Goal: Task Accomplishment & Management: Use online tool/utility

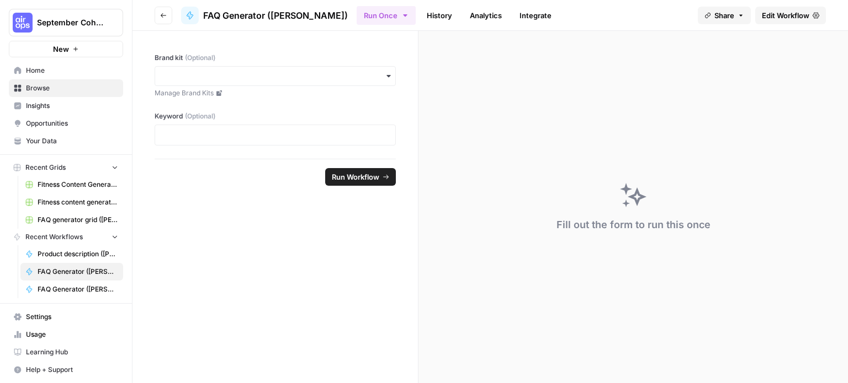
click at [790, 12] on span "Edit Workflow" at bounding box center [784, 15] width 47 height 11
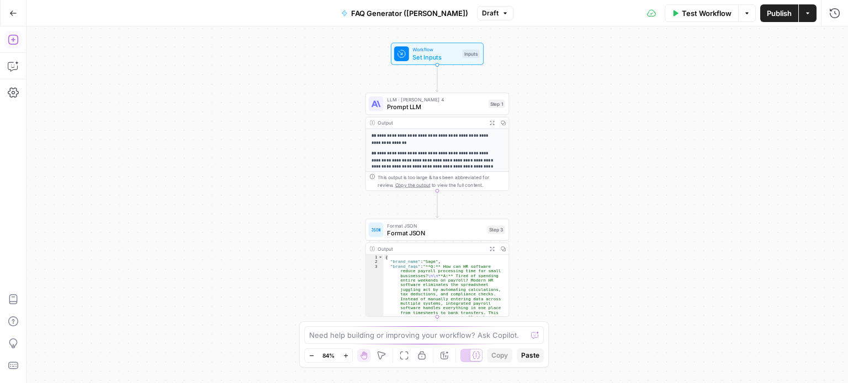
click at [13, 33] on button "Add Steps" at bounding box center [13, 40] width 18 height 18
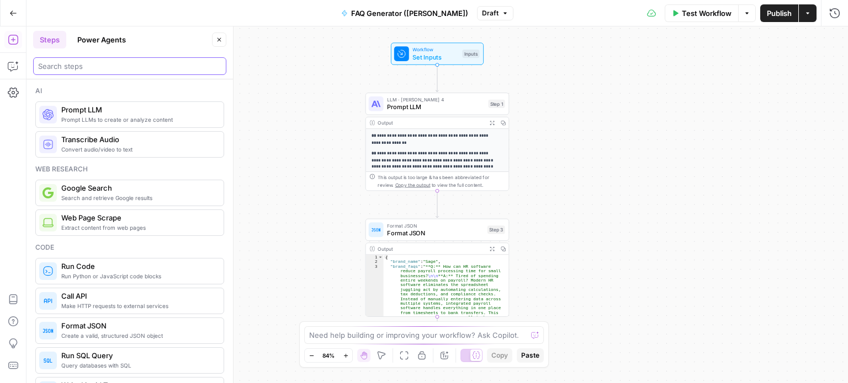
click at [80, 66] on input "search" at bounding box center [129, 66] width 183 height 11
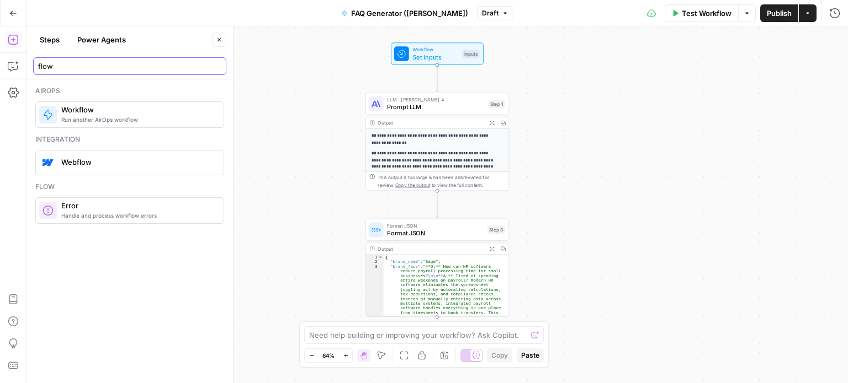
type input "flow"
click at [97, 196] on div "Flow Handle and process workflow errors Error" at bounding box center [129, 203] width 189 height 42
click at [104, 45] on button "Power Agents" at bounding box center [102, 40] width 62 height 18
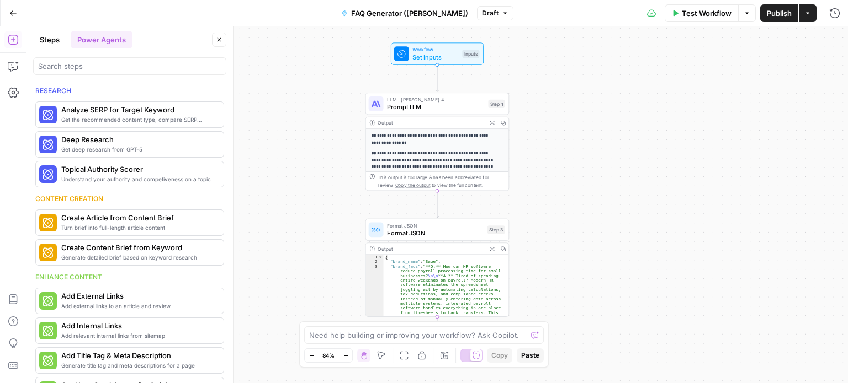
click at [19, 12] on button "Go Back" at bounding box center [13, 13] width 20 height 20
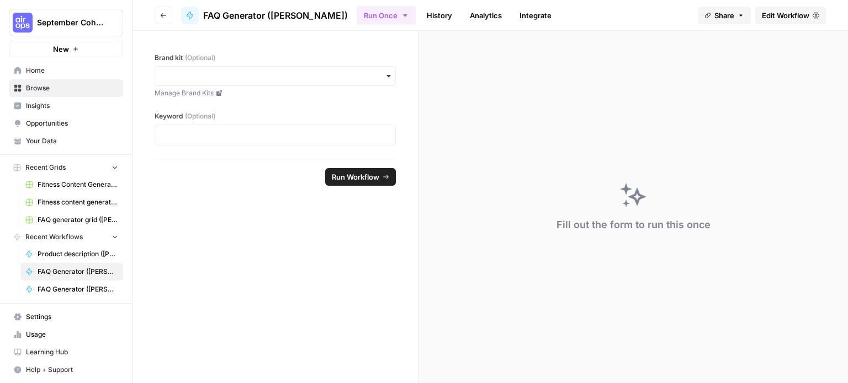
click at [157, 12] on button "Go back" at bounding box center [163, 16] width 18 height 18
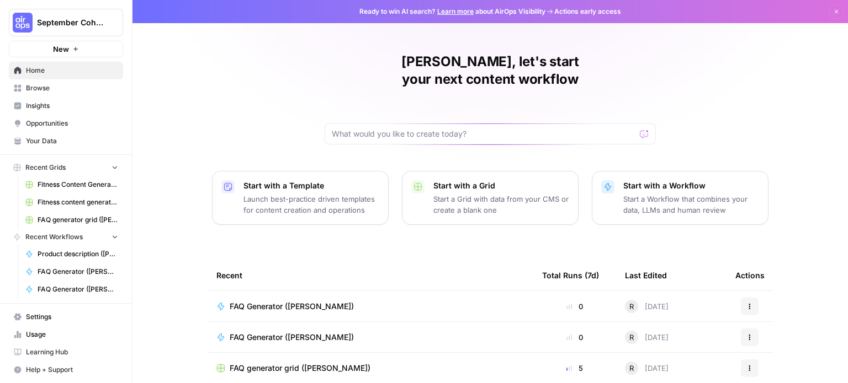
click at [43, 88] on span "Browse" at bounding box center [72, 88] width 92 height 10
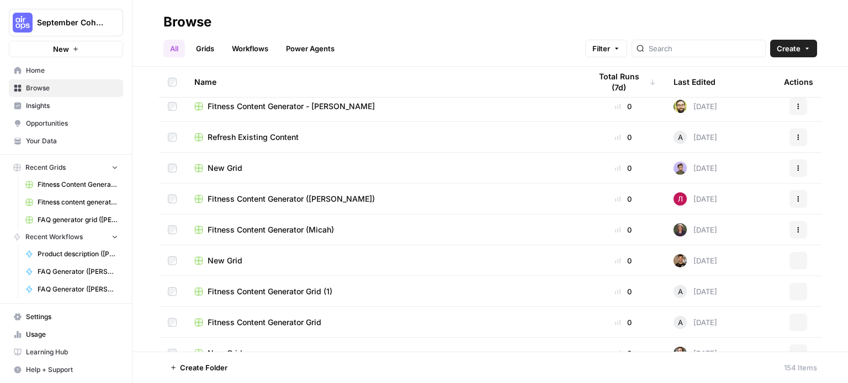
scroll to position [763, 0]
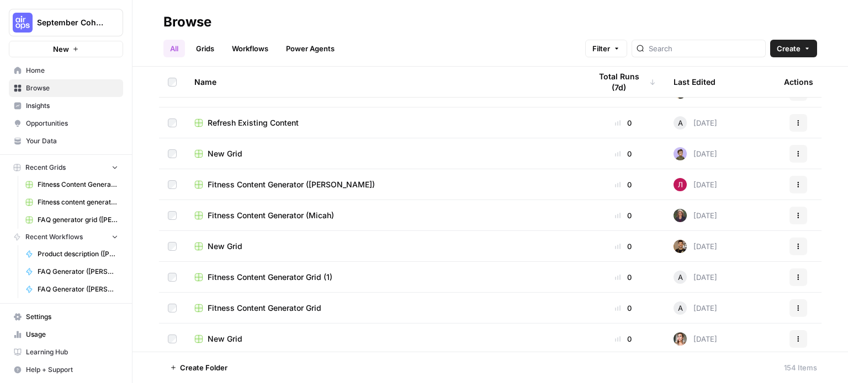
click at [242, 42] on link "Workflows" at bounding box center [250, 49] width 50 height 18
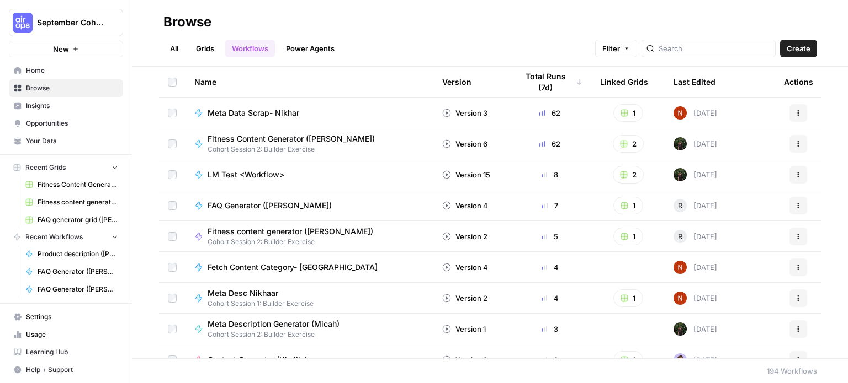
click at [690, 55] on div at bounding box center [708, 49] width 134 height 18
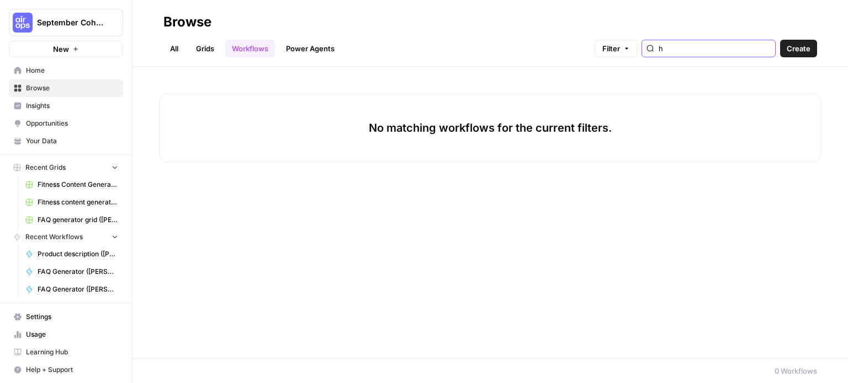
type input "h"
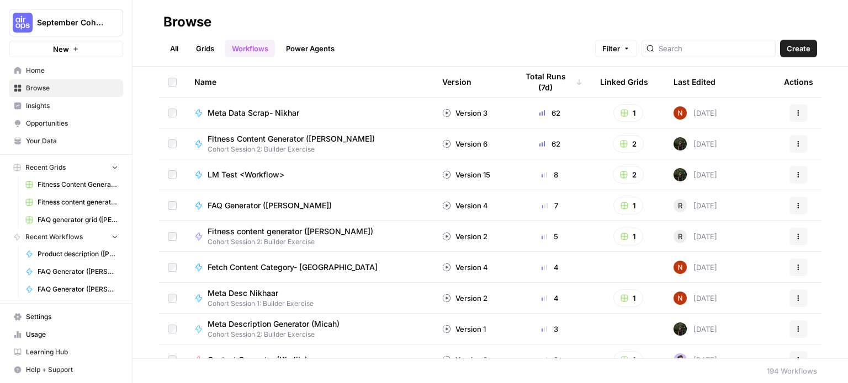
click at [177, 49] on link "All" at bounding box center [174, 49] width 22 height 18
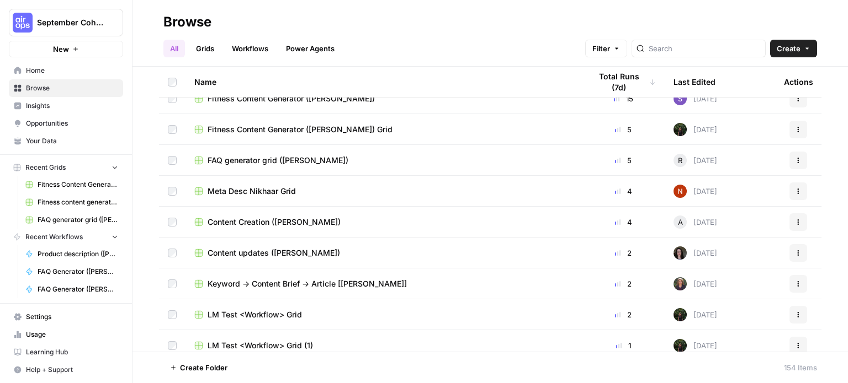
scroll to position [262, 0]
